Goal: Information Seeking & Learning: Learn about a topic

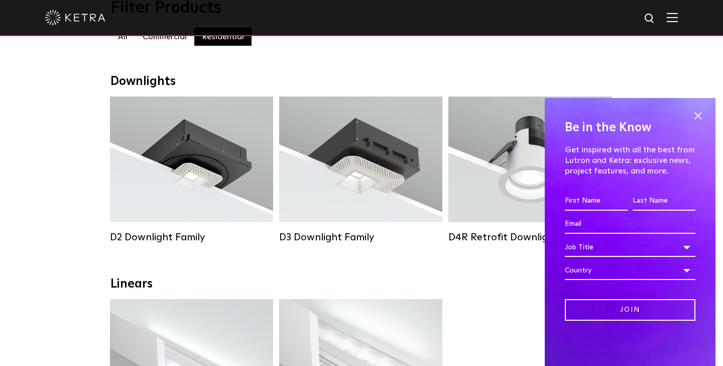
scroll to position [126, 0]
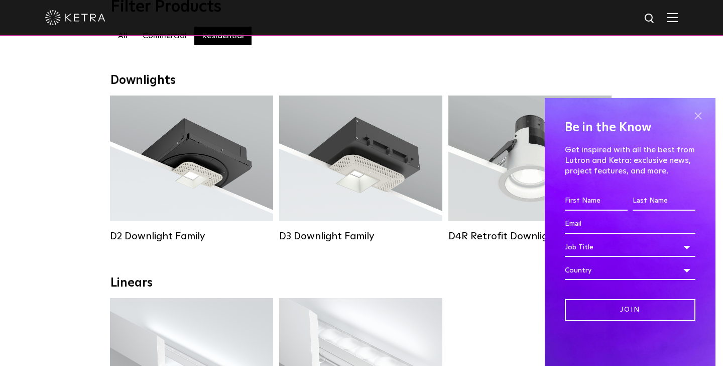
click at [699, 113] on span at bounding box center [697, 115] width 15 height 15
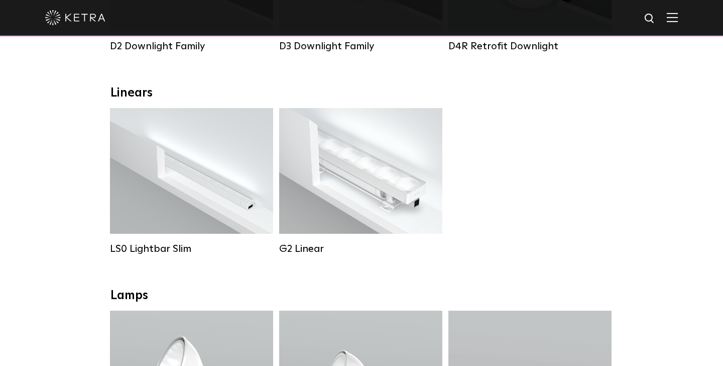
scroll to position [315, 0]
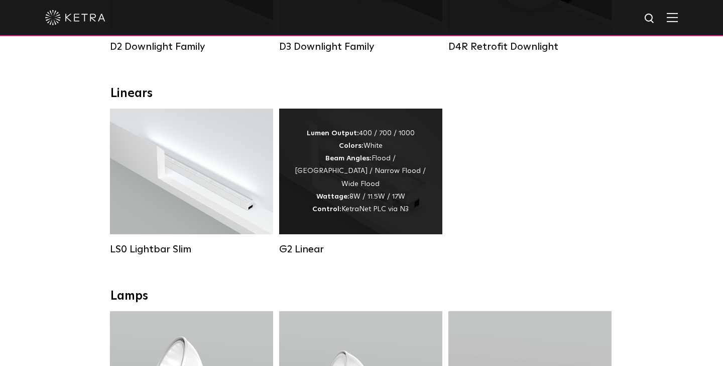
click at [350, 174] on div "Lumen Output: 400 / 700 / 1000 Colors: White Beam Angles: Flood / Graze / Narro…" at bounding box center [360, 171] width 133 height 88
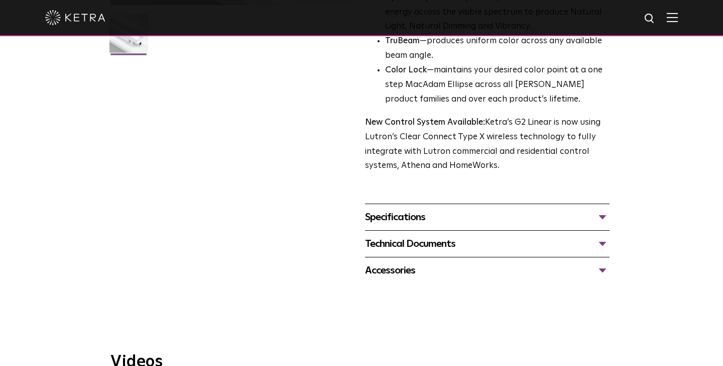
scroll to position [308, 0]
click at [570, 217] on div "Specifications" at bounding box center [487, 216] width 245 height 16
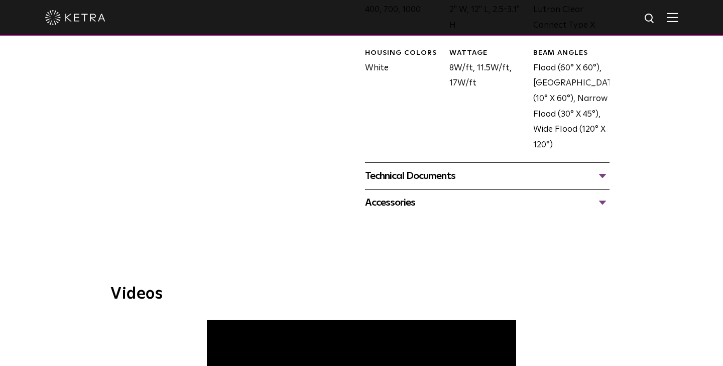
scroll to position [559, 0]
click at [558, 200] on div "Accessories" at bounding box center [487, 201] width 245 height 16
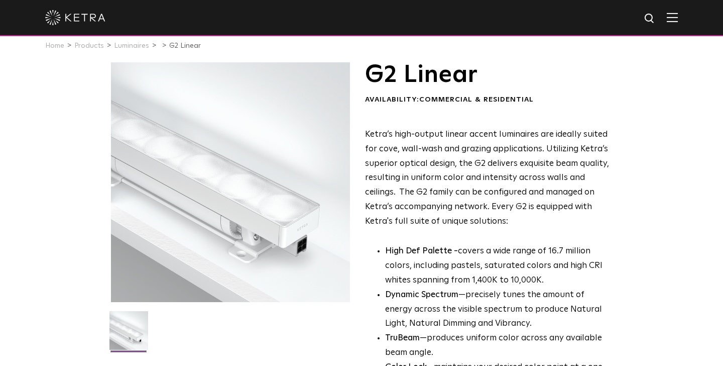
scroll to position [9, 0]
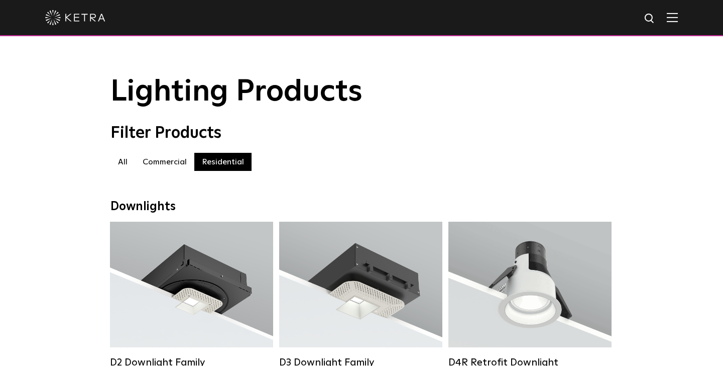
scroll to position [297, 0]
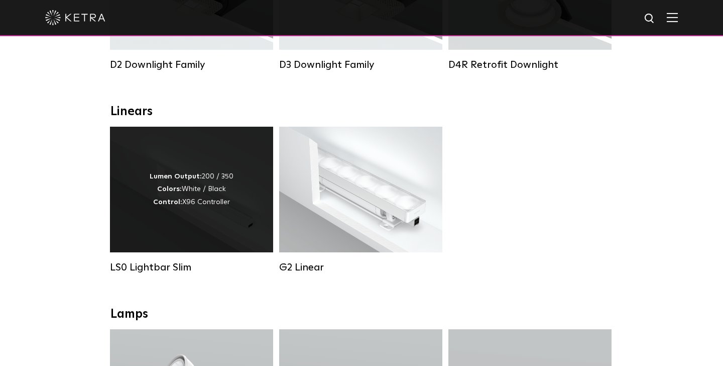
click at [186, 212] on div "Lumen Output: 200 / 350 Colors: White / Black Control: X96 Controller" at bounding box center [191, 190] width 163 height 126
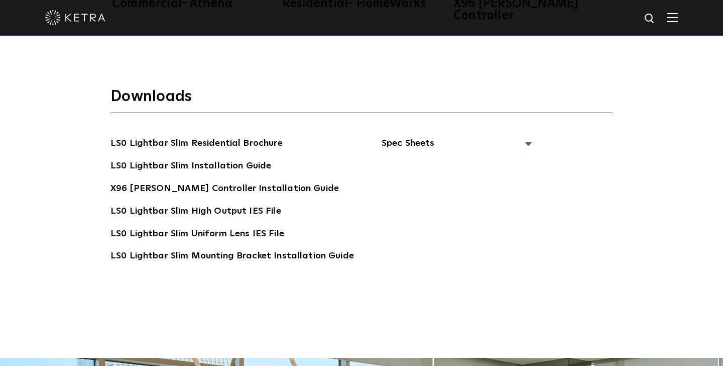
scroll to position [1796, 0]
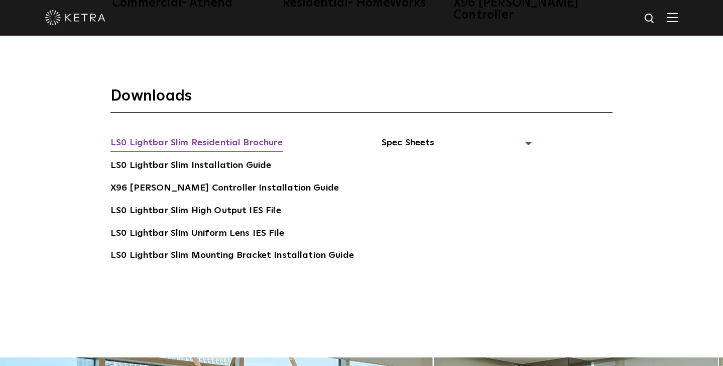
click at [232, 136] on link "LS0 Lightbar Slim Residential Brochure" at bounding box center [196, 144] width 172 height 16
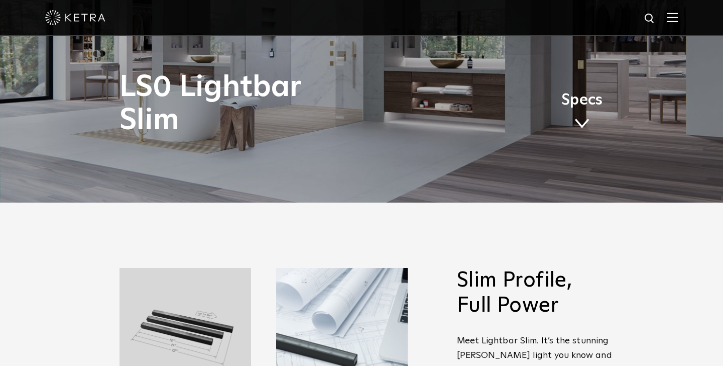
scroll to position [0, 0]
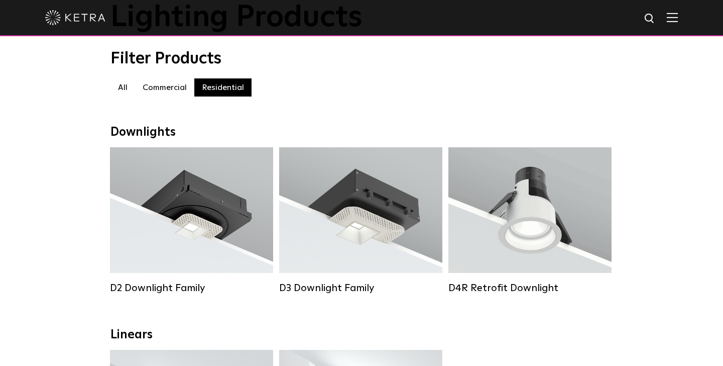
scroll to position [71, 0]
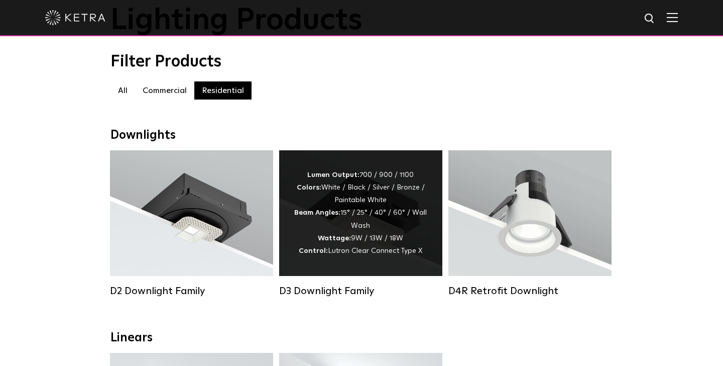
click at [377, 237] on div "Lumen Output: 700 / 900 / 1100 Colors: White / Black / Silver / Bronze / Painta…" at bounding box center [360, 213] width 133 height 88
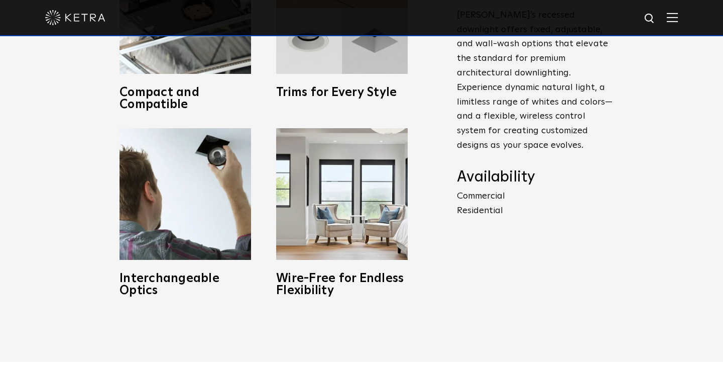
scroll to position [484, 0]
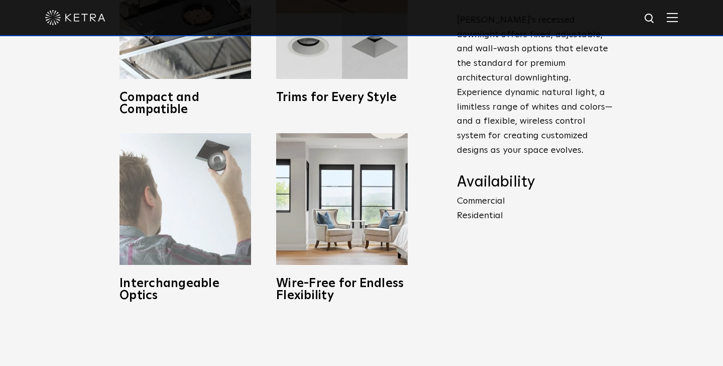
click at [177, 189] on img at bounding box center [186, 199] width 132 height 132
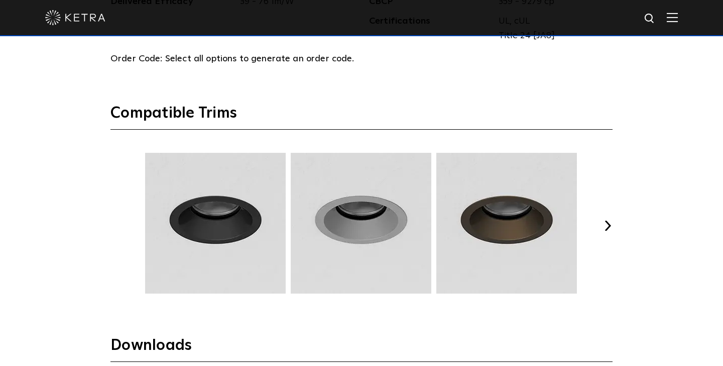
scroll to position [1242, 0]
click at [606, 226] on button "Next" at bounding box center [608, 225] width 10 height 10
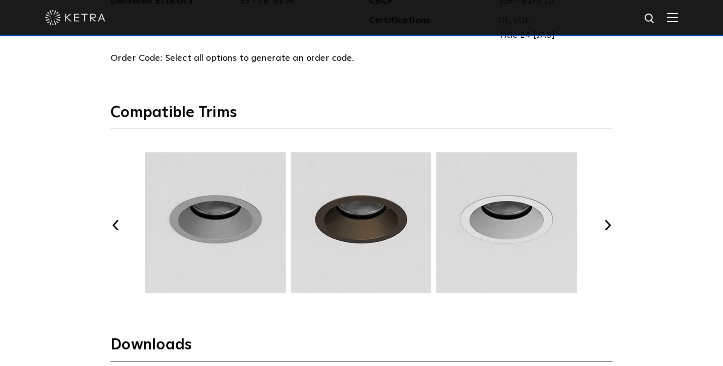
click at [606, 226] on button "Next" at bounding box center [608, 225] width 10 height 10
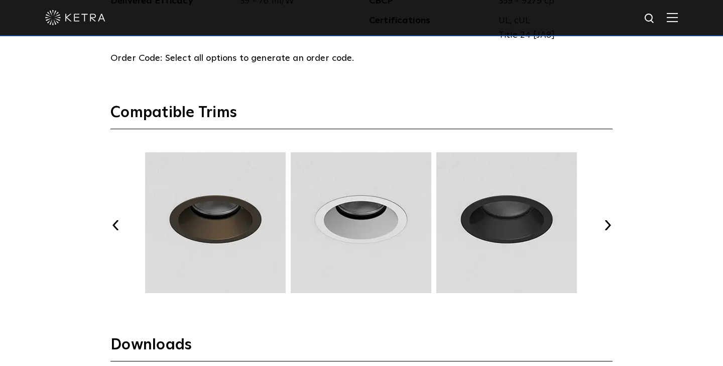
click at [606, 226] on button "Next" at bounding box center [608, 225] width 10 height 10
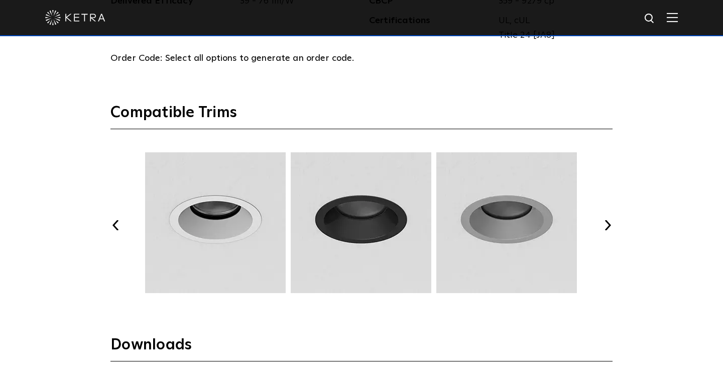
click at [606, 226] on button "Next" at bounding box center [608, 225] width 10 height 10
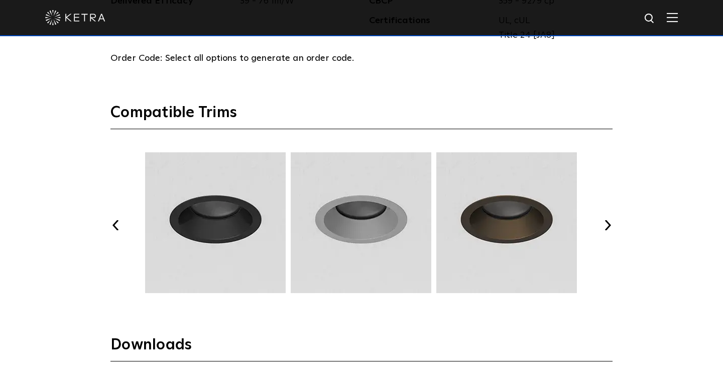
click at [606, 226] on button "Next" at bounding box center [608, 225] width 10 height 10
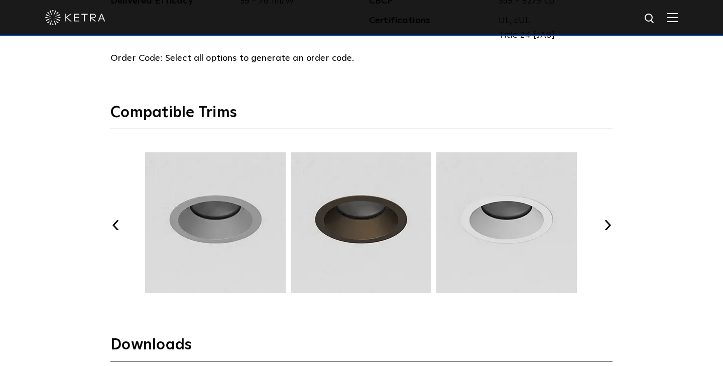
click at [606, 226] on button "Next" at bounding box center [608, 225] width 10 height 10
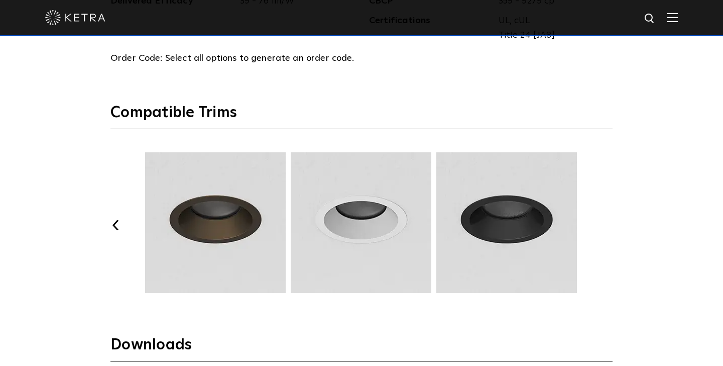
click at [606, 226] on button "Next" at bounding box center [608, 225] width 10 height 10
click at [379, 208] on img at bounding box center [361, 222] width 144 height 141
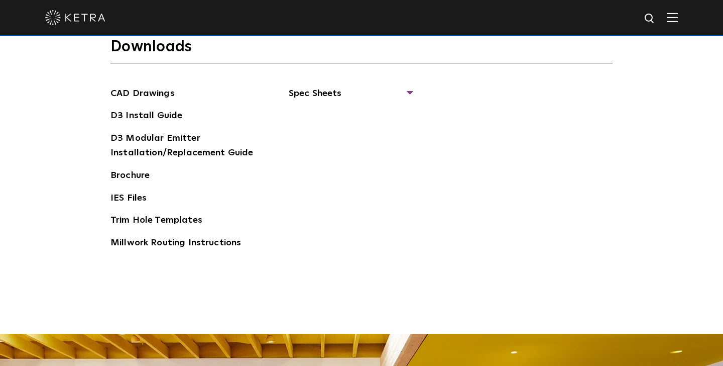
scroll to position [1541, 0]
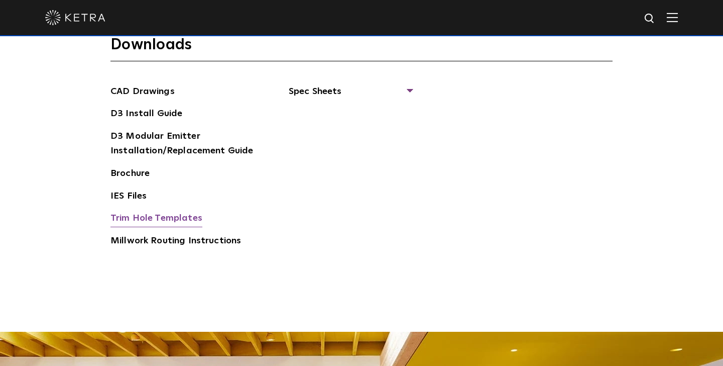
click at [163, 216] on link "Trim Hole Templates" at bounding box center [156, 219] width 92 height 16
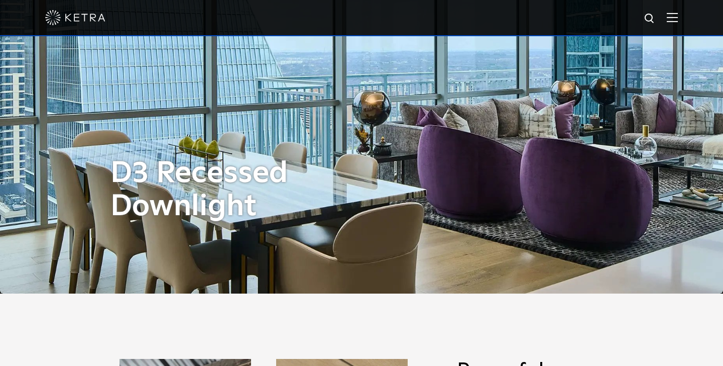
scroll to position [0, 0]
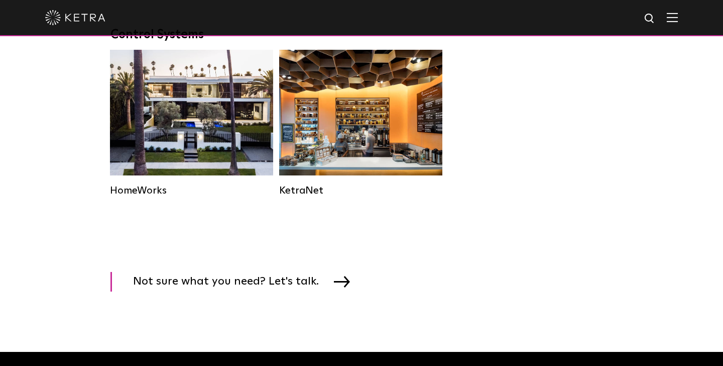
scroll to position [1346, 0]
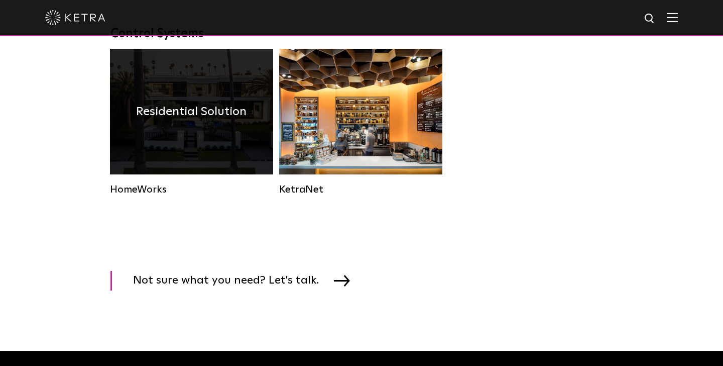
click at [192, 131] on div "Residential Solution" at bounding box center [191, 112] width 163 height 126
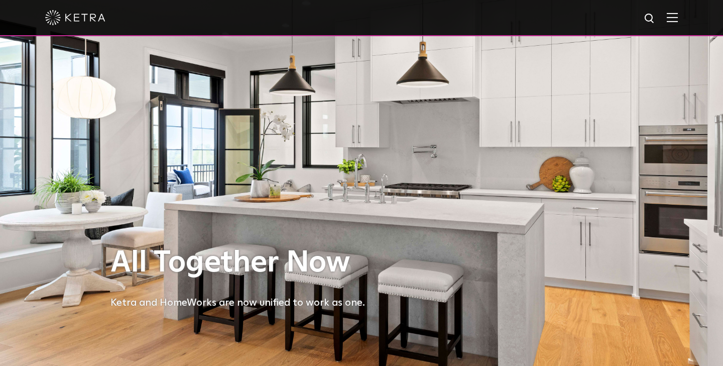
click at [675, 18] on img at bounding box center [672, 18] width 11 height 10
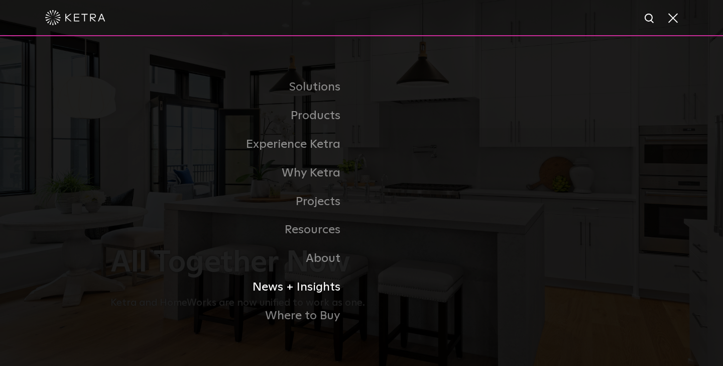
click at [310, 284] on link "News + Insights" at bounding box center [235, 287] width 251 height 29
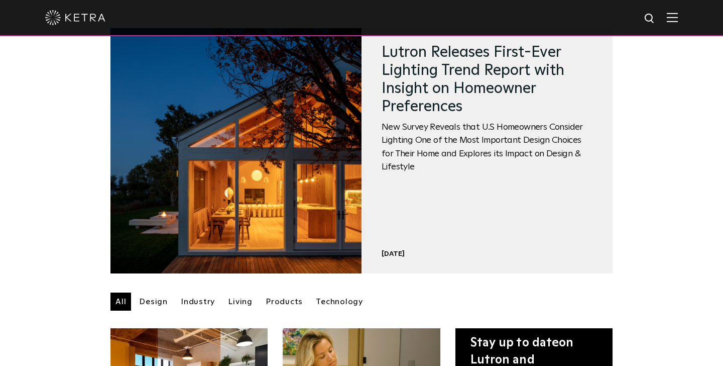
scroll to position [40, 0]
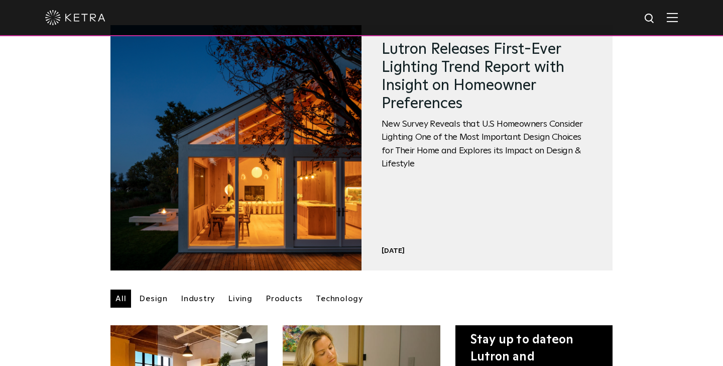
click at [433, 95] on h2 "Lutron Releases First-Ever Lighting Trend Report with Insight on Homeowner Pref…" at bounding box center [487, 76] width 211 height 72
click at [503, 115] on div "Featured Lutron Releases First-Ever Lighting Trend Report with Insight on Homeo…" at bounding box center [487, 147] width 211 height 215
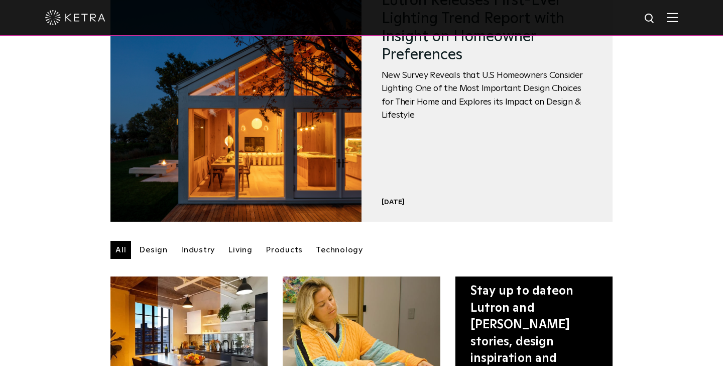
scroll to position [57, 0]
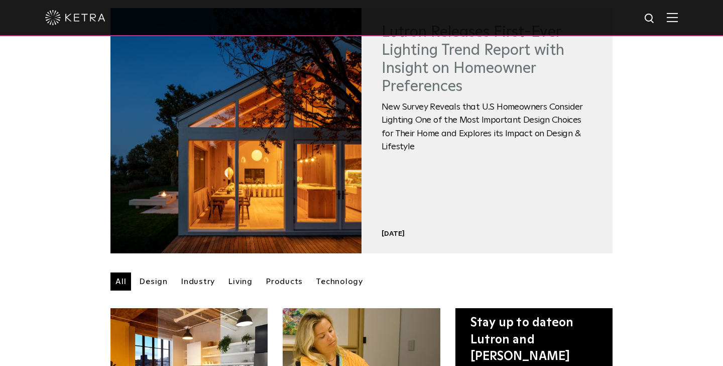
click at [421, 71] on link "Lutron Releases First-Ever Lighting Trend Report with Insight on Homeowner Pref…" at bounding box center [473, 59] width 183 height 69
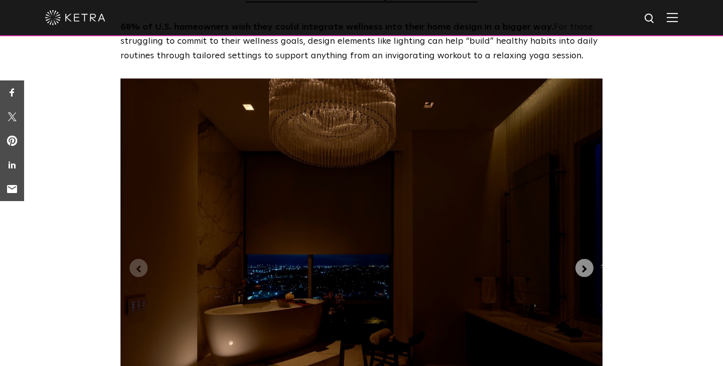
scroll to position [2378, 0]
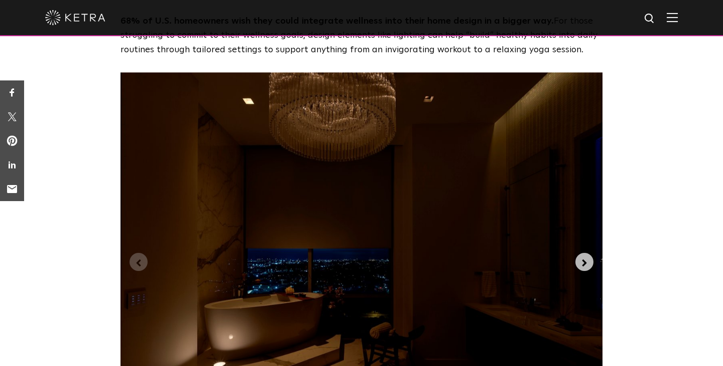
click at [584, 259] on icon "Next slide" at bounding box center [584, 262] width 5 height 7
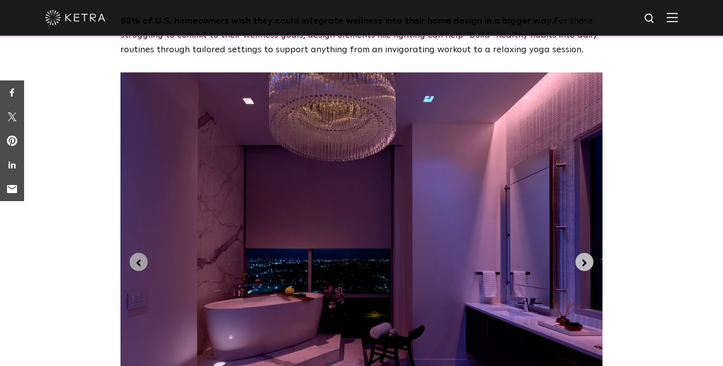
click at [584, 259] on icon "Next slide" at bounding box center [584, 262] width 5 height 7
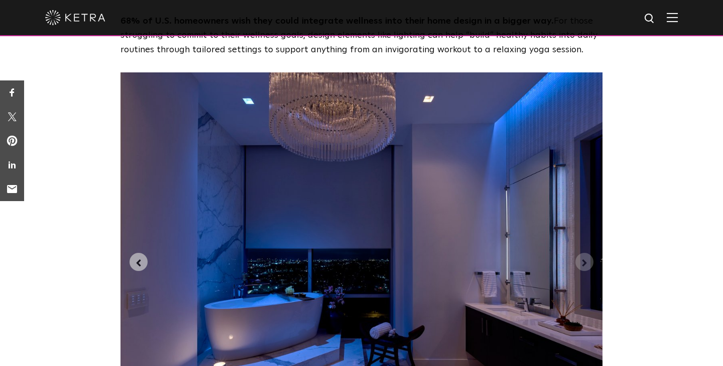
click at [584, 259] on icon "Next slide" at bounding box center [584, 262] width 5 height 7
click at [137, 257] on icon "Previous slide" at bounding box center [138, 262] width 11 height 11
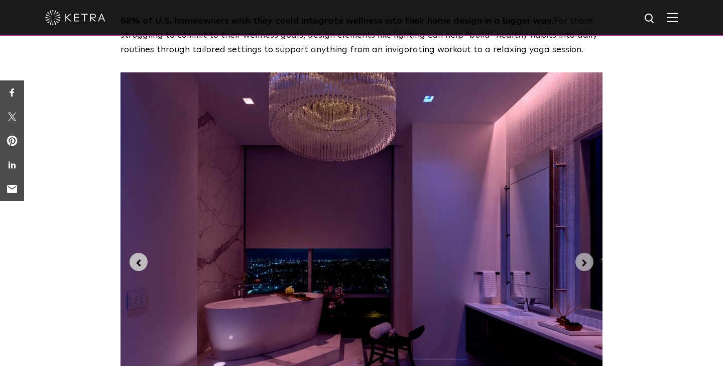
click at [137, 257] on icon "Previous slide" at bounding box center [138, 262] width 11 height 11
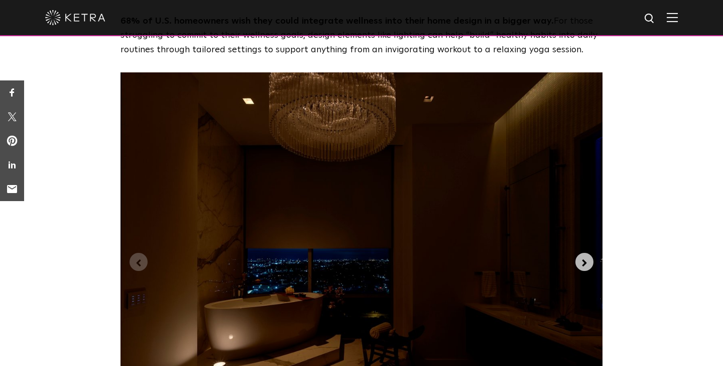
click at [583, 257] on icon "Next slide" at bounding box center [584, 262] width 11 height 11
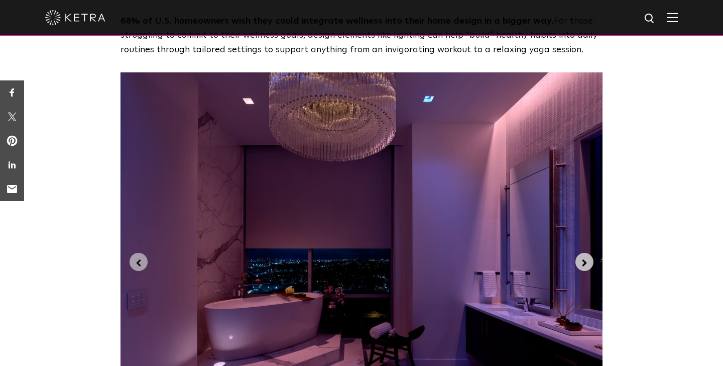
click at [583, 257] on icon "Next slide" at bounding box center [584, 262] width 11 height 11
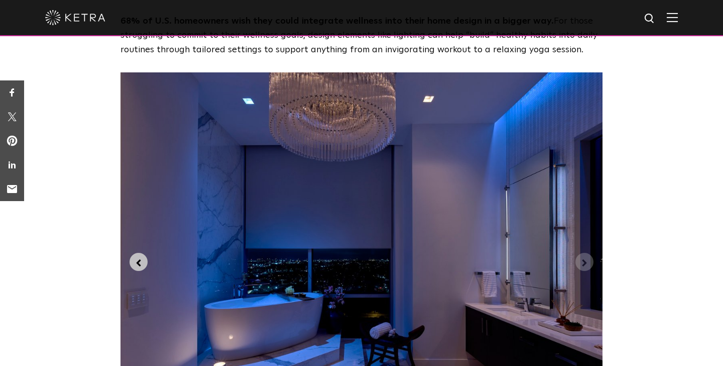
click at [137, 257] on icon "Previous slide" at bounding box center [138, 262] width 11 height 11
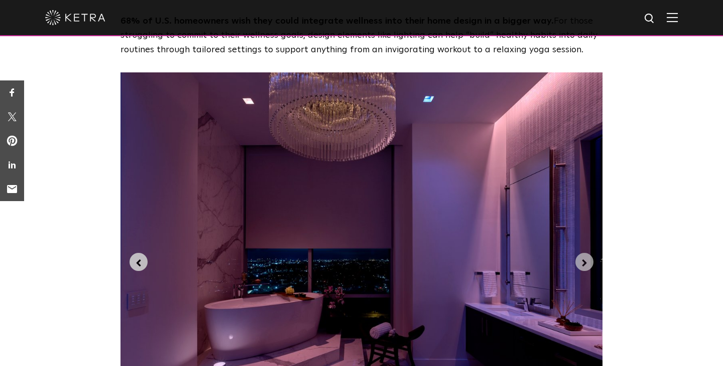
click at [137, 257] on icon "Previous slide" at bounding box center [138, 262] width 11 height 11
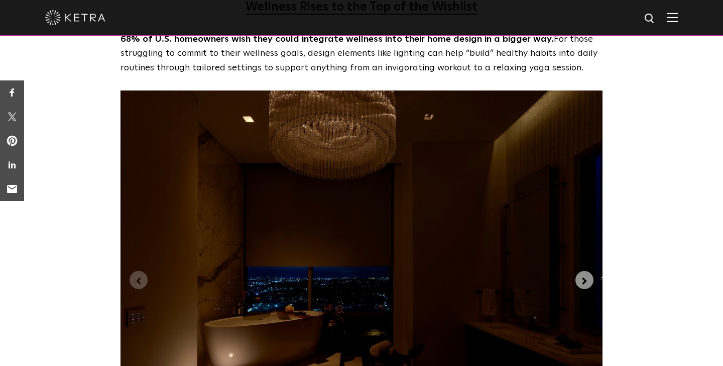
scroll to position [2363, 0]
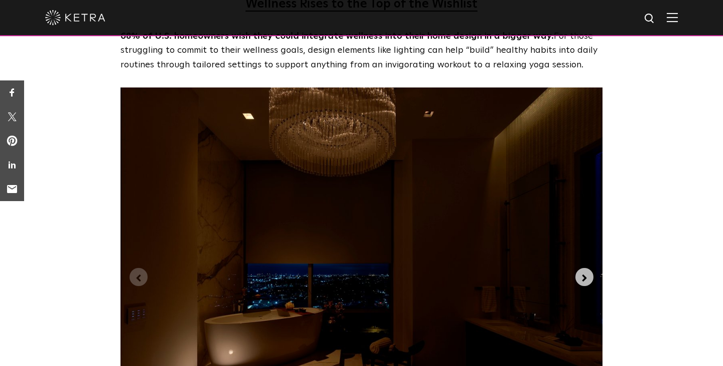
click at [584, 274] on icon "Next slide" at bounding box center [584, 277] width 5 height 7
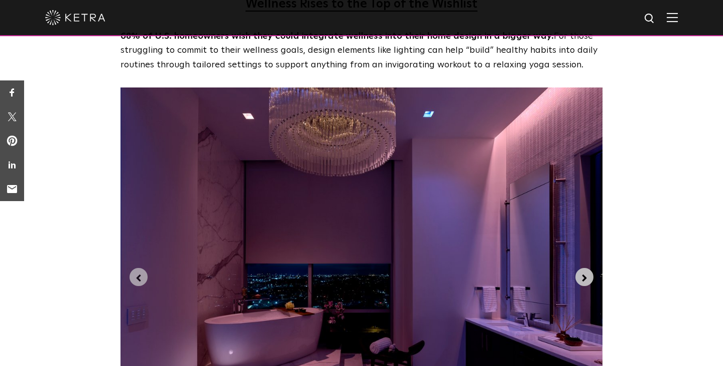
click at [584, 274] on icon "Next slide" at bounding box center [584, 277] width 5 height 7
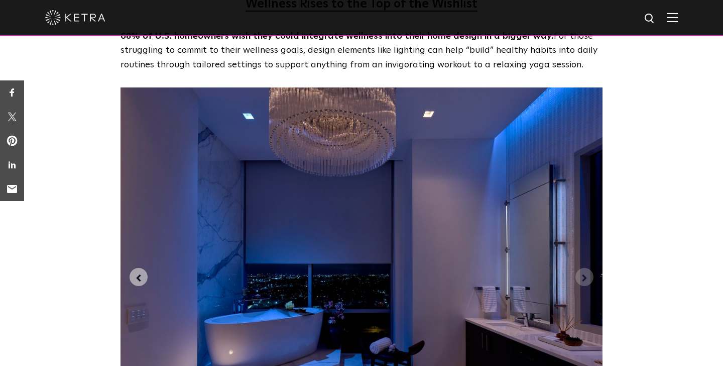
click at [584, 274] on icon "Next slide" at bounding box center [584, 277] width 5 height 7
click at [139, 274] on icon "Previous slide" at bounding box center [139, 277] width 5 height 7
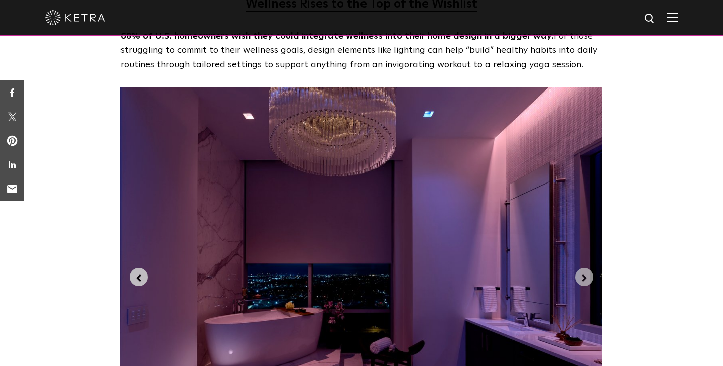
click at [139, 274] on icon "Previous slide" at bounding box center [139, 277] width 5 height 7
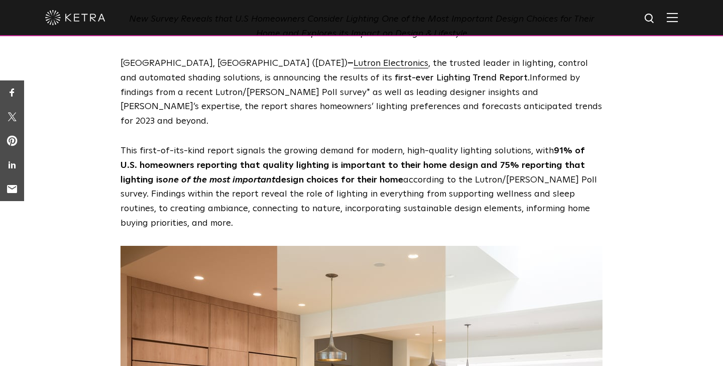
scroll to position [0, 0]
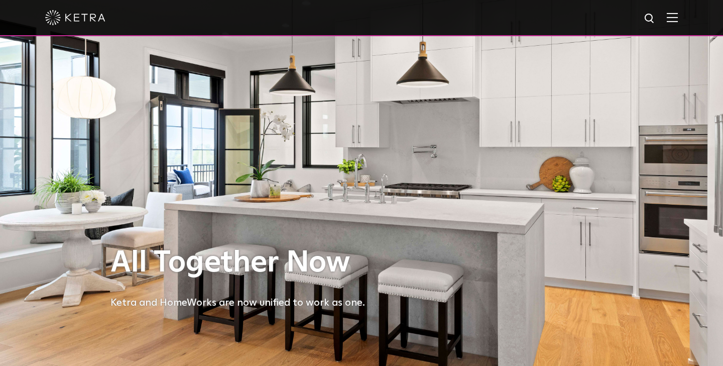
click at [671, 16] on img at bounding box center [672, 18] width 11 height 10
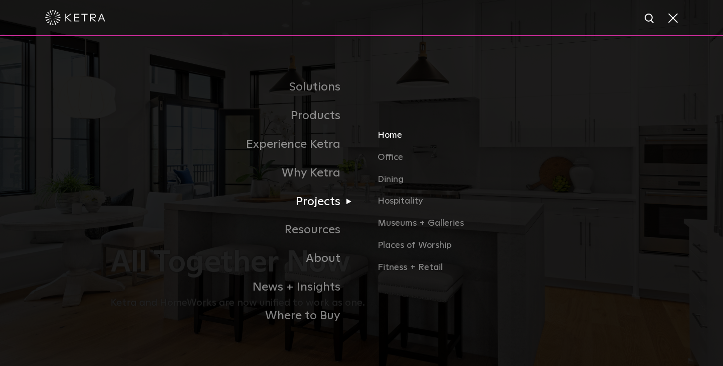
click at [391, 134] on link "Home" at bounding box center [495, 139] width 235 height 22
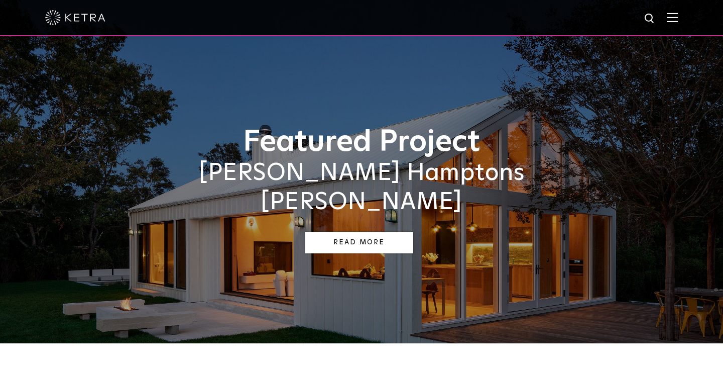
click at [355, 231] on link "Read More" at bounding box center [359, 242] width 108 height 22
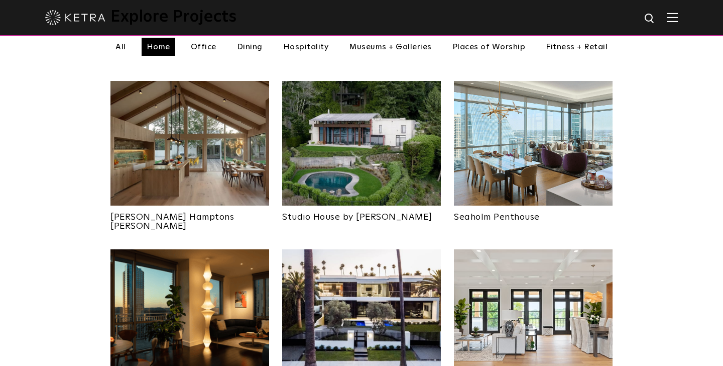
scroll to position [380, 0]
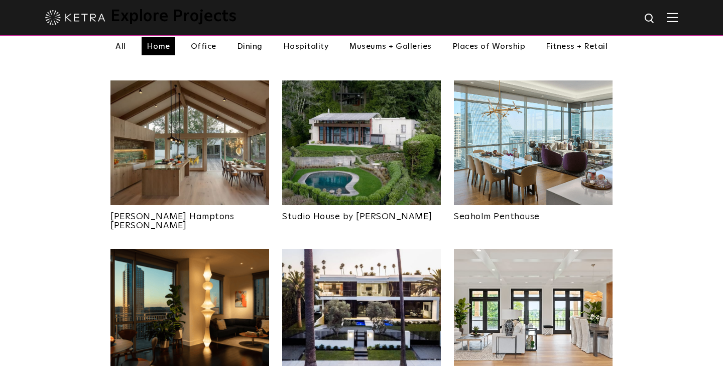
click at [551, 124] on img at bounding box center [533, 142] width 159 height 125
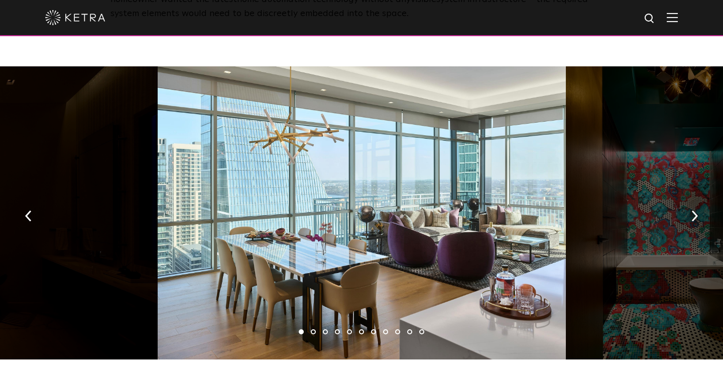
scroll to position [1468, 0]
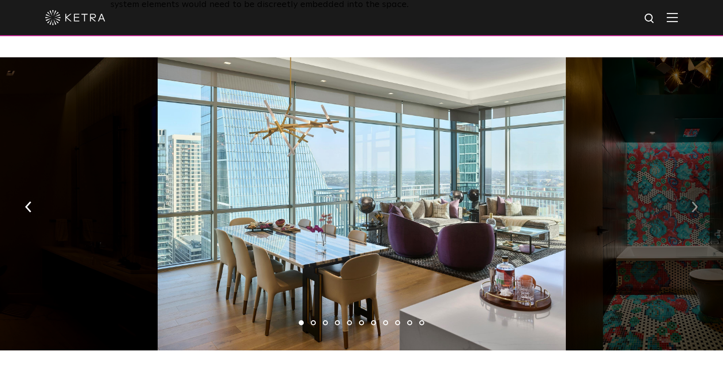
click at [692, 201] on img "button" at bounding box center [694, 206] width 7 height 11
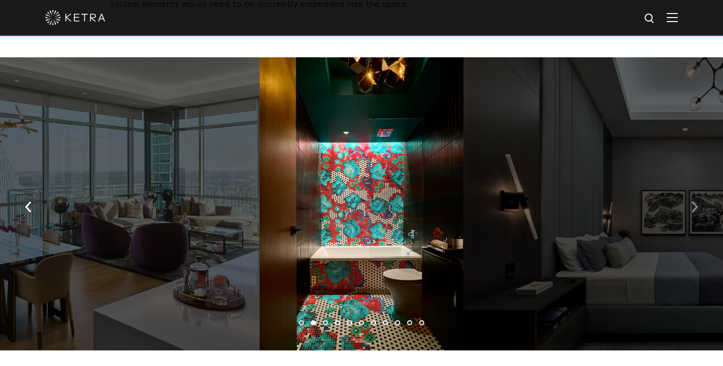
click at [692, 201] on img "button" at bounding box center [694, 206] width 7 height 11
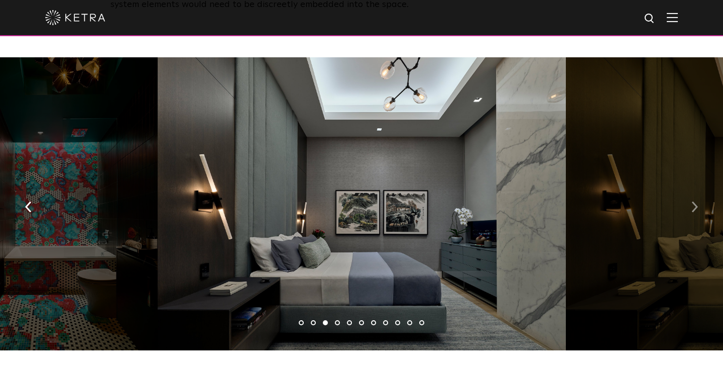
click at [692, 201] on img "button" at bounding box center [694, 206] width 7 height 11
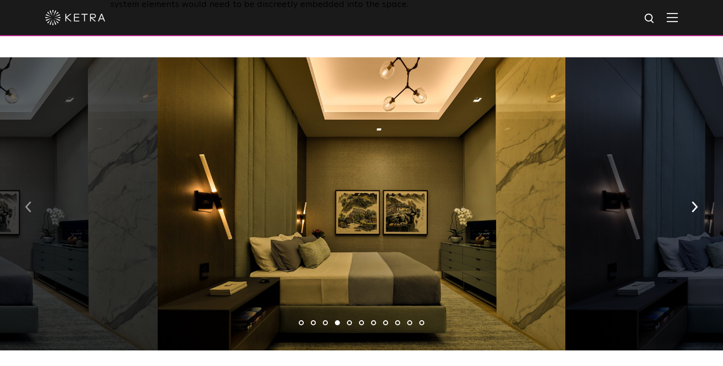
click at [26, 201] on img "button" at bounding box center [28, 206] width 7 height 11
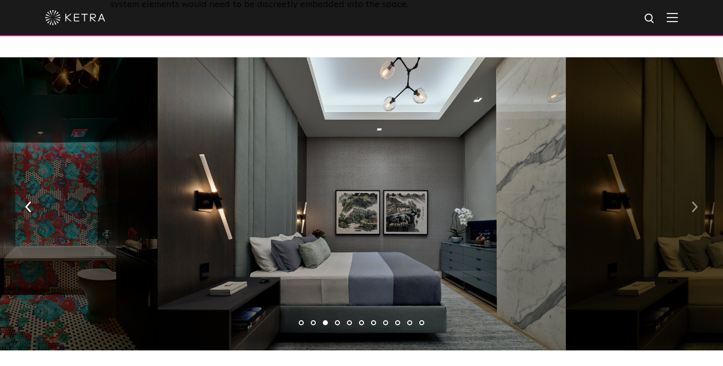
click at [692, 201] on img "button" at bounding box center [694, 206] width 7 height 11
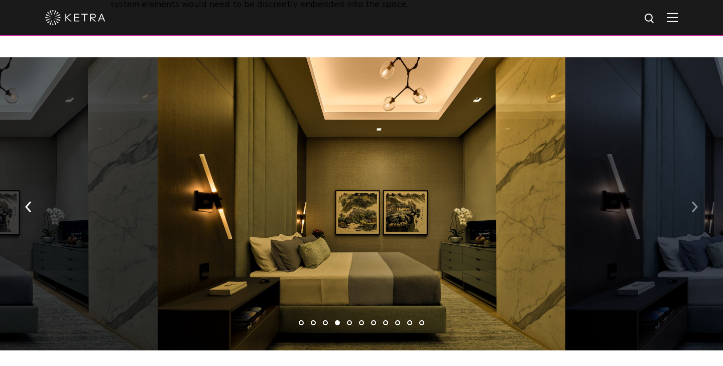
click at [692, 201] on img "button" at bounding box center [694, 206] width 7 height 11
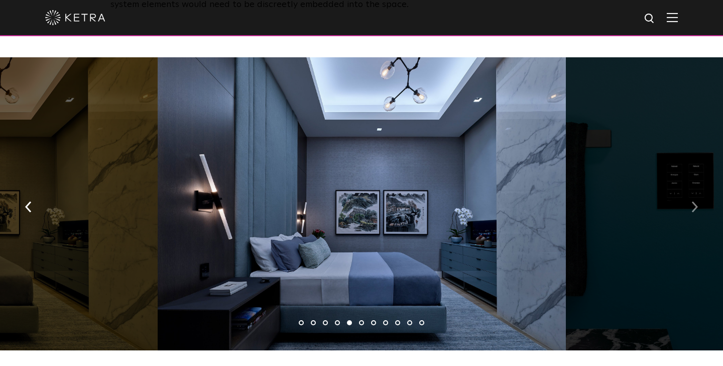
click at [692, 201] on img "button" at bounding box center [694, 206] width 7 height 11
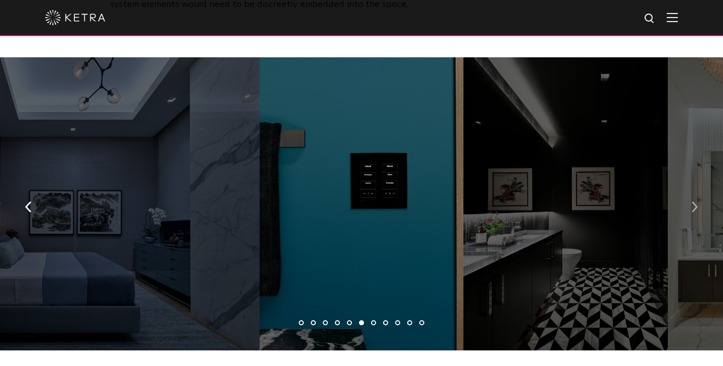
click at [692, 201] on img "button" at bounding box center [694, 206] width 7 height 11
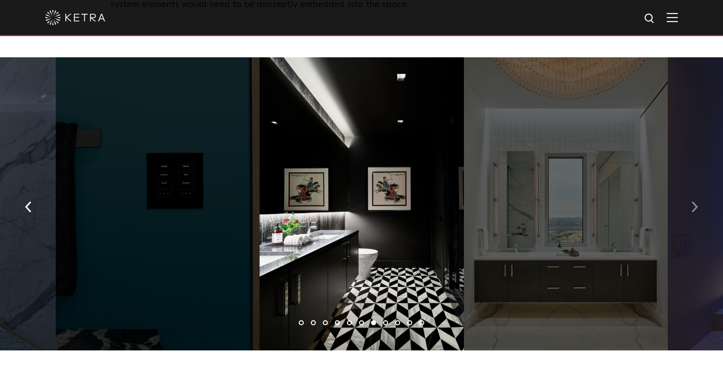
click at [692, 201] on img "button" at bounding box center [694, 206] width 7 height 11
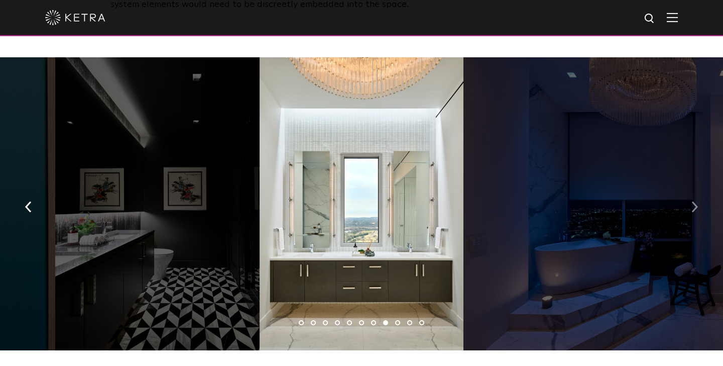
click at [692, 201] on img "button" at bounding box center [694, 206] width 7 height 11
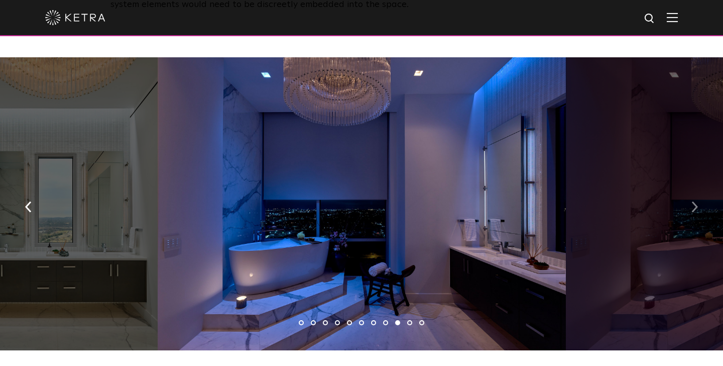
click at [692, 201] on img "button" at bounding box center [694, 206] width 7 height 11
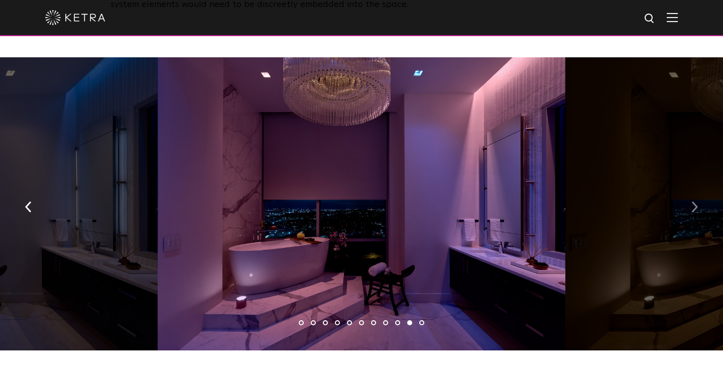
click at [692, 201] on img "button" at bounding box center [694, 206] width 7 height 11
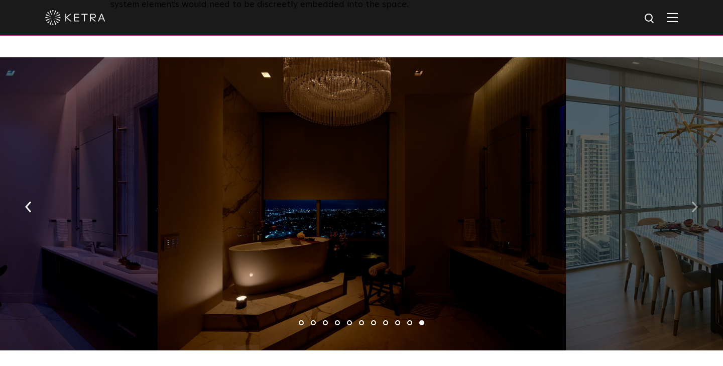
click at [692, 201] on img "button" at bounding box center [694, 206] width 7 height 11
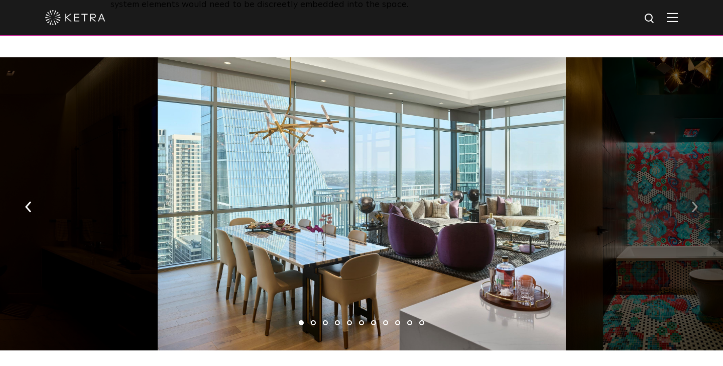
click at [692, 201] on img "button" at bounding box center [694, 206] width 7 height 11
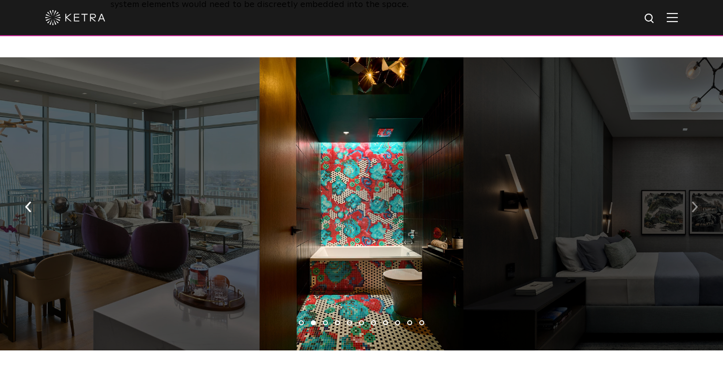
click at [692, 201] on img "button" at bounding box center [694, 206] width 7 height 11
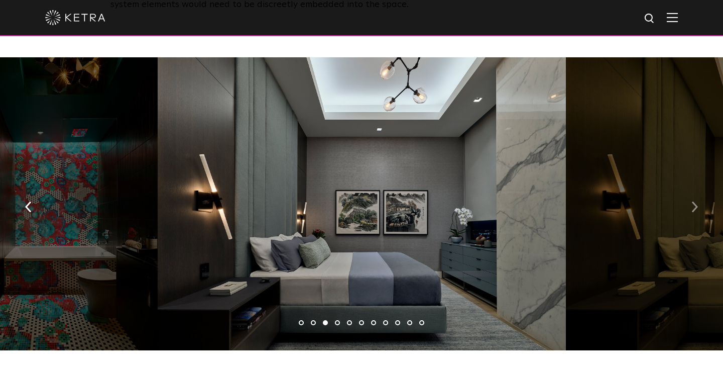
click at [692, 201] on img "button" at bounding box center [694, 206] width 7 height 11
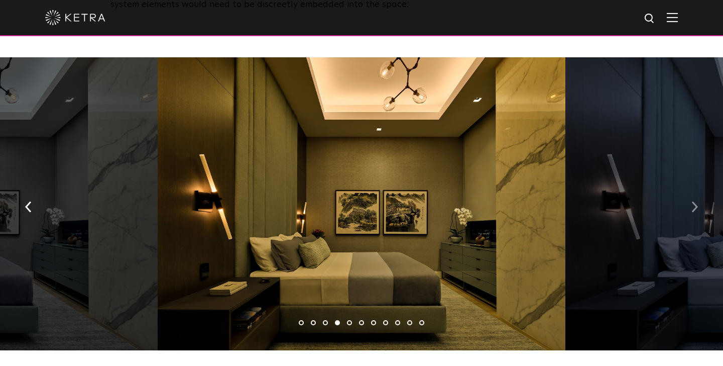
click at [692, 201] on img "button" at bounding box center [694, 206] width 7 height 11
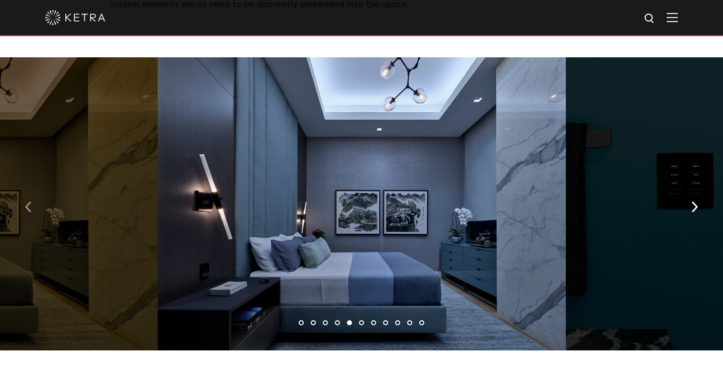
click at [28, 201] on img "button" at bounding box center [28, 206] width 7 height 11
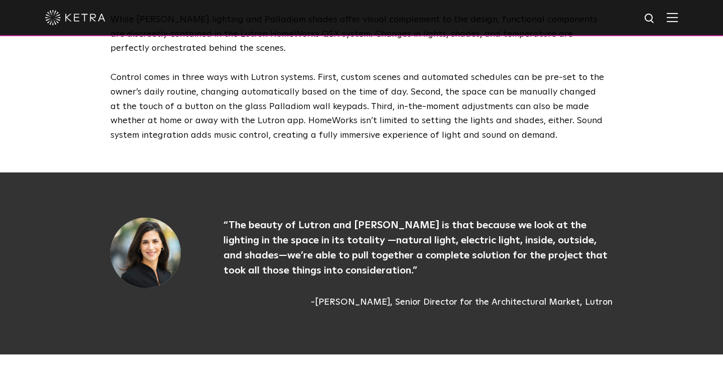
scroll to position [3049, 0]
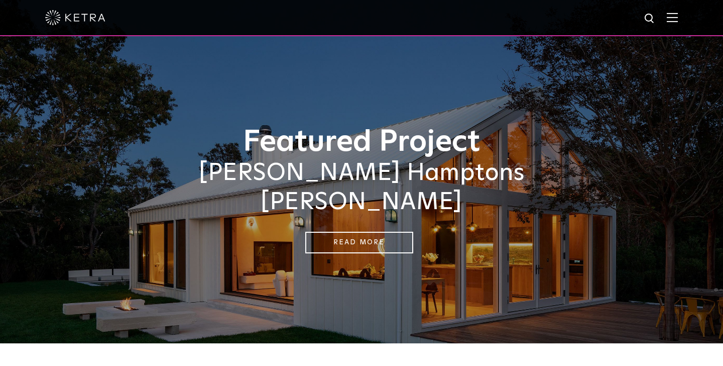
scroll to position [477, 0]
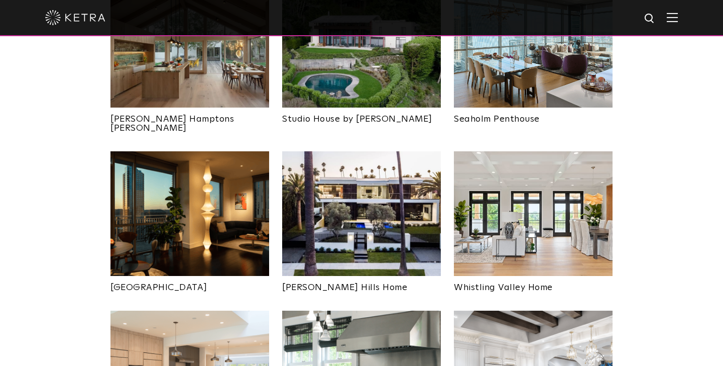
click at [201, 205] on img at bounding box center [189, 213] width 159 height 125
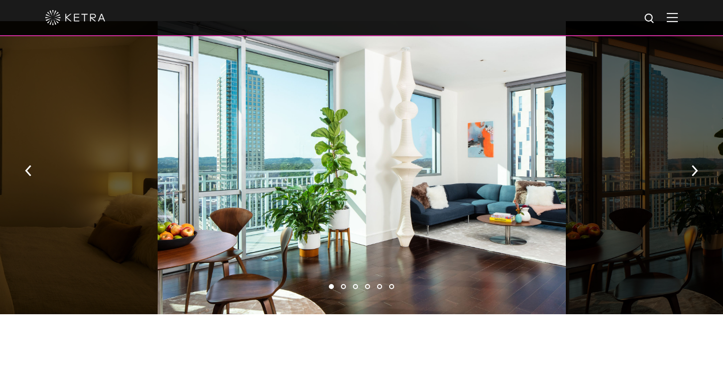
scroll to position [709, 0]
click at [694, 165] on img "button" at bounding box center [694, 170] width 7 height 11
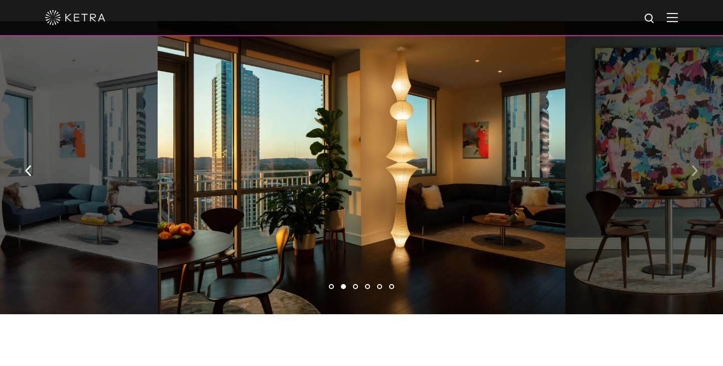
click at [694, 165] on img "button" at bounding box center [694, 170] width 7 height 11
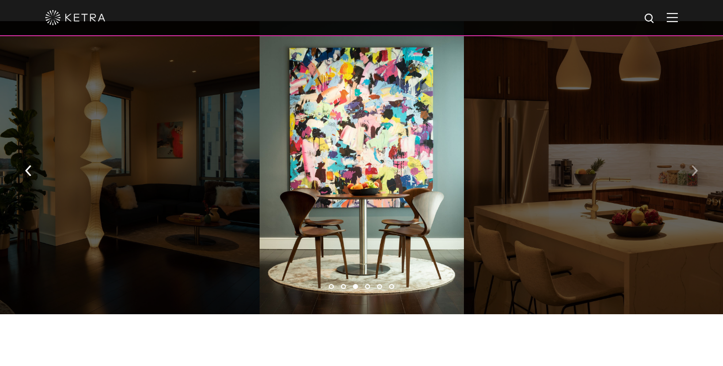
click at [694, 165] on img "button" at bounding box center [694, 170] width 7 height 11
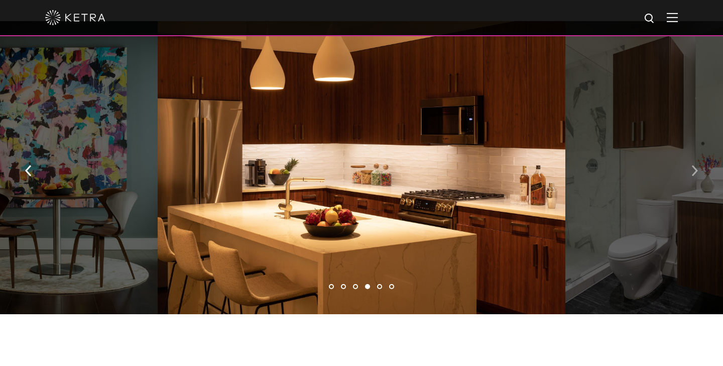
click at [694, 165] on img "button" at bounding box center [694, 170] width 7 height 11
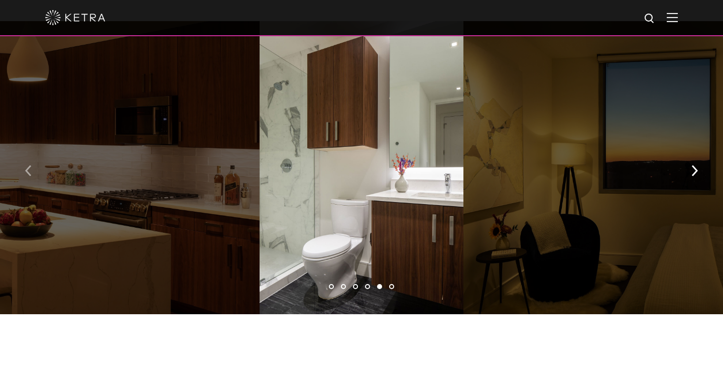
click at [29, 165] on img "button" at bounding box center [28, 170] width 7 height 11
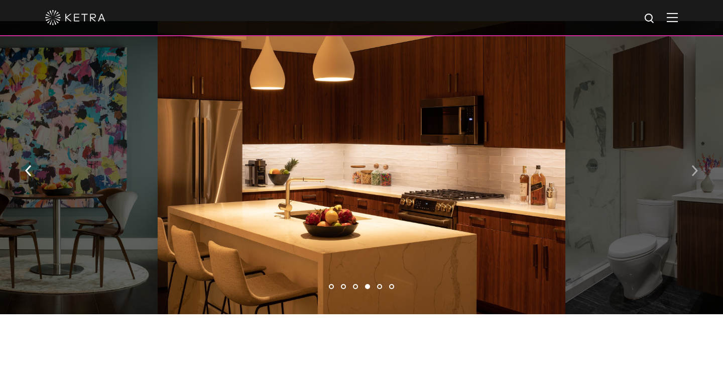
click at [695, 165] on img "button" at bounding box center [694, 170] width 7 height 11
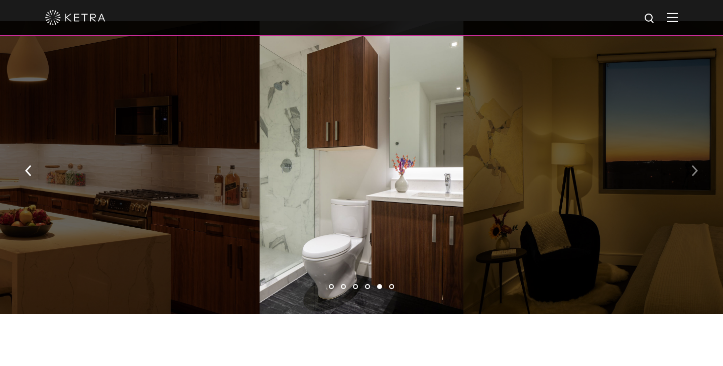
click at [695, 165] on img "button" at bounding box center [694, 170] width 7 height 11
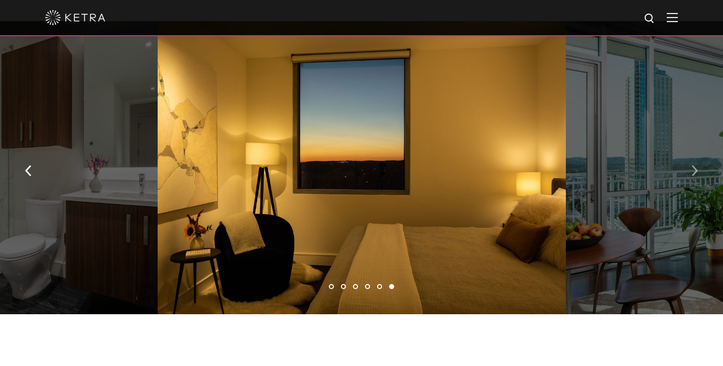
click at [695, 165] on img "button" at bounding box center [694, 170] width 7 height 11
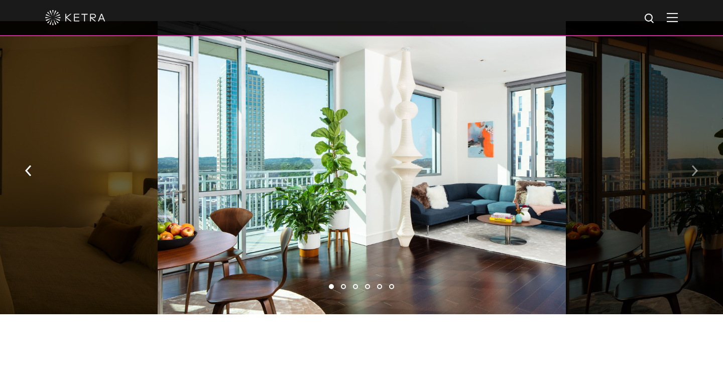
click at [695, 165] on img "button" at bounding box center [694, 170] width 7 height 11
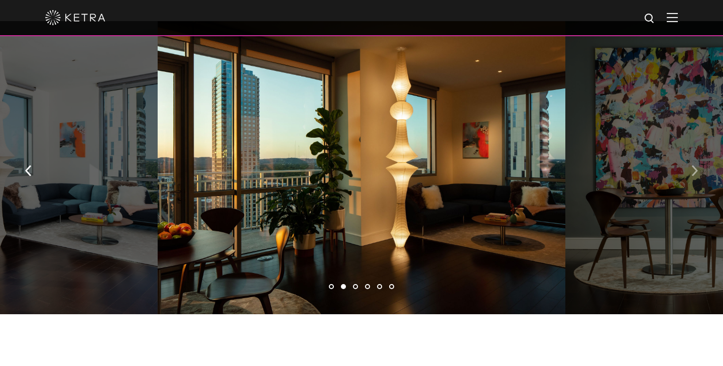
click at [695, 165] on img "button" at bounding box center [694, 170] width 7 height 11
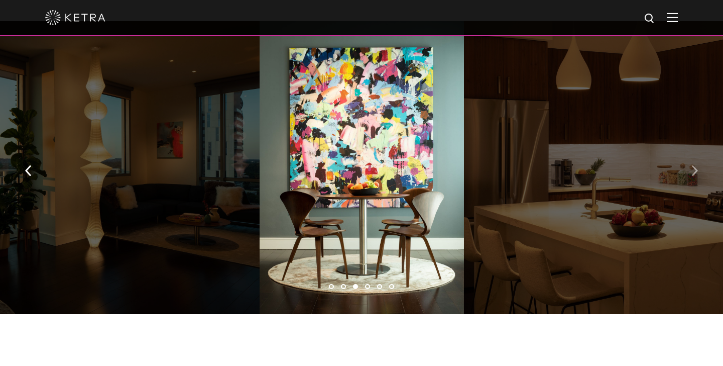
click at [695, 165] on img "button" at bounding box center [694, 170] width 7 height 11
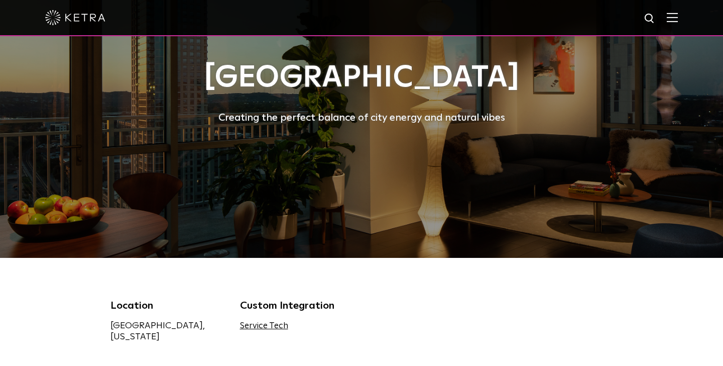
scroll to position [0, 0]
